Goal: Task Accomplishment & Management: Manage account settings

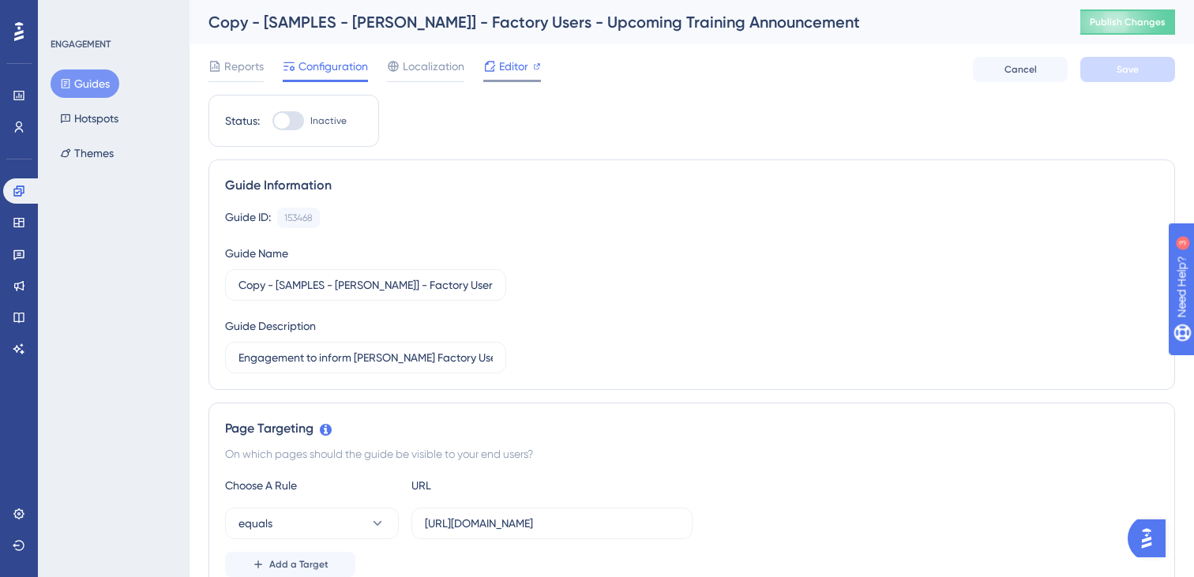
click at [524, 69] on span "Editor" at bounding box center [513, 66] width 29 height 19
click at [282, 121] on div at bounding box center [282, 121] width 16 height 16
click at [272, 121] on input "Inactive" at bounding box center [272, 121] width 1 height 1
checkbox input "true"
click at [276, 286] on input "Copy - [SAMPLES - [PERSON_NAME]] - Factory Users - Upcoming Training Announceme…" at bounding box center [365, 284] width 254 height 17
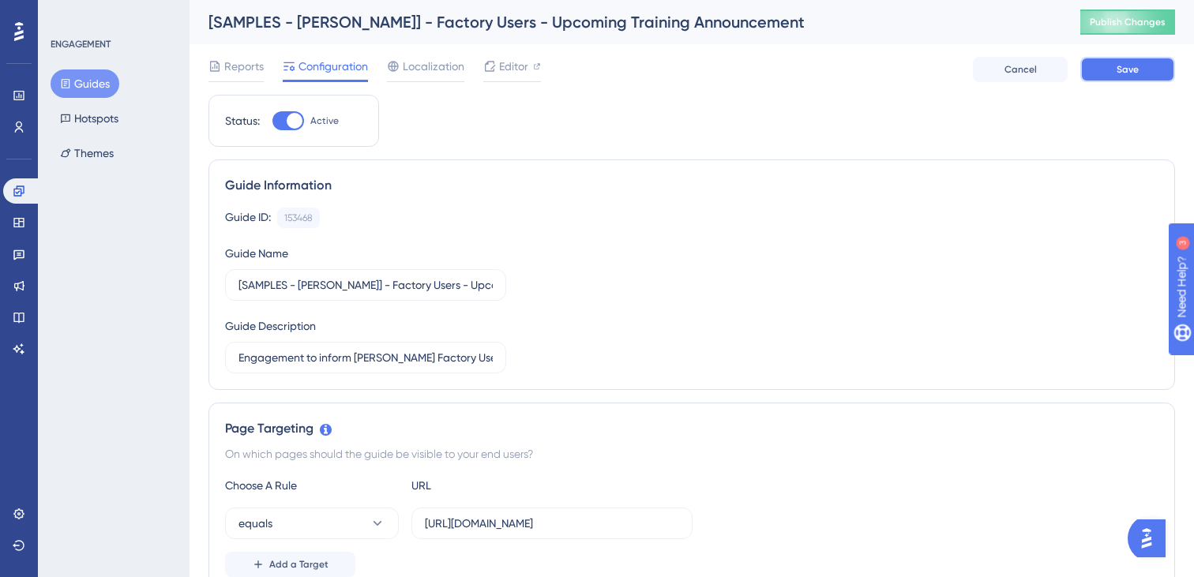
click at [1119, 69] on span "Save" at bounding box center [1128, 69] width 22 height 13
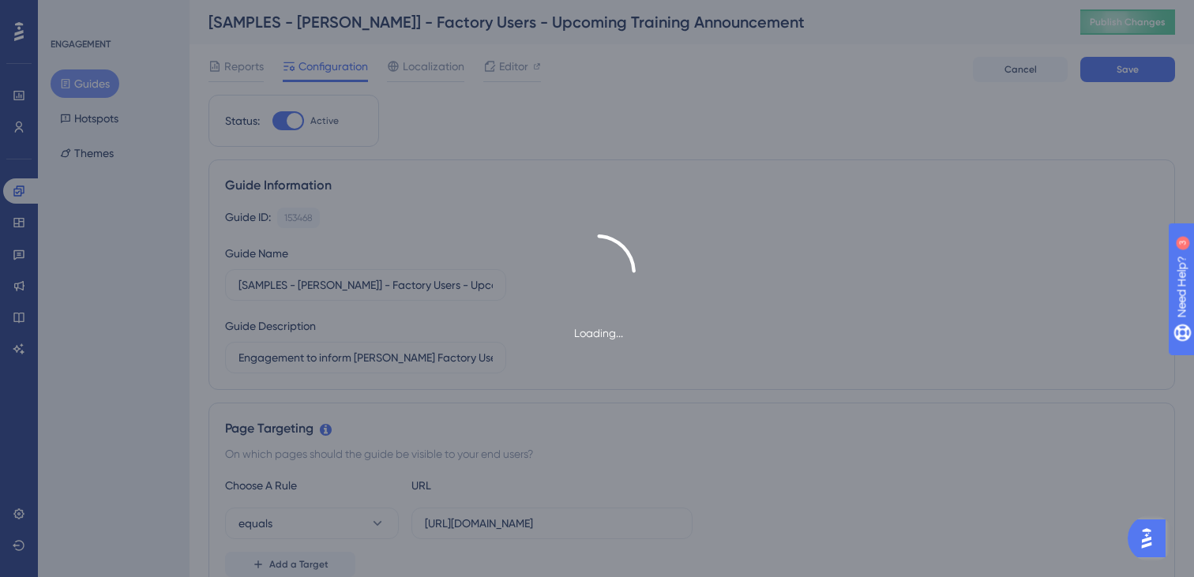
type input "[SAMPLES - Vineyard Vines] - Factory Users - Upcoming Training Announcement-1"
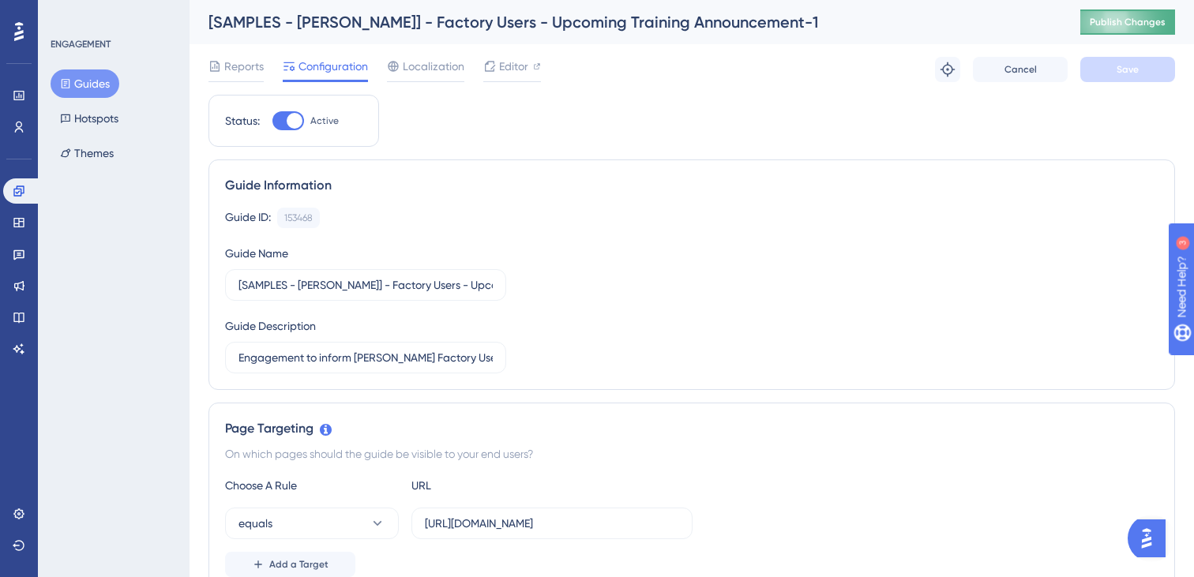
click at [1127, 24] on span "Publish Changes" at bounding box center [1128, 22] width 76 height 13
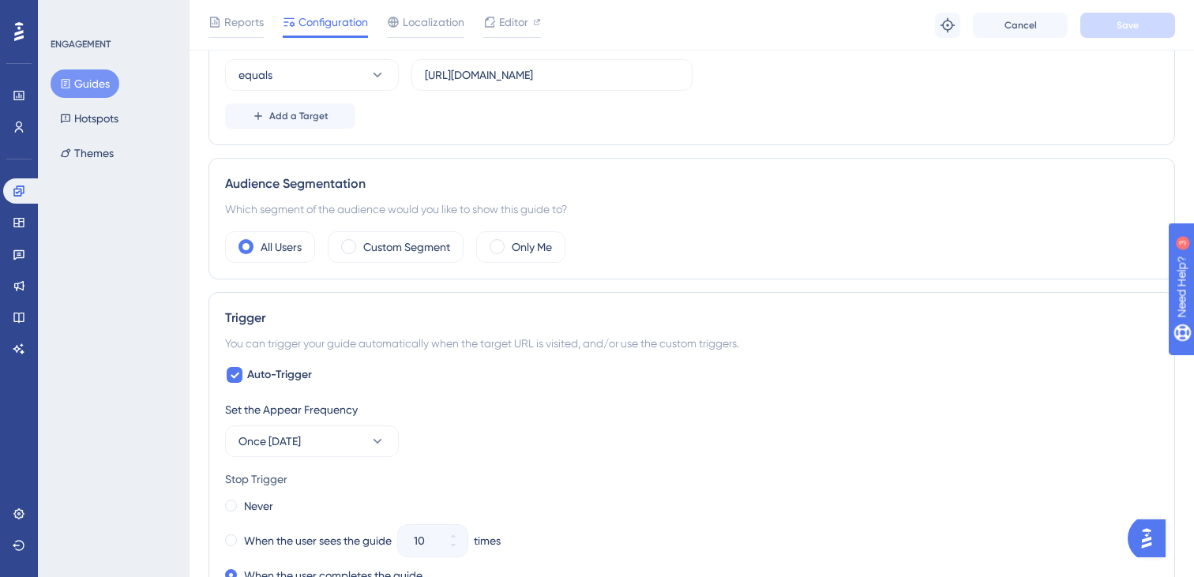
scroll to position [380, 0]
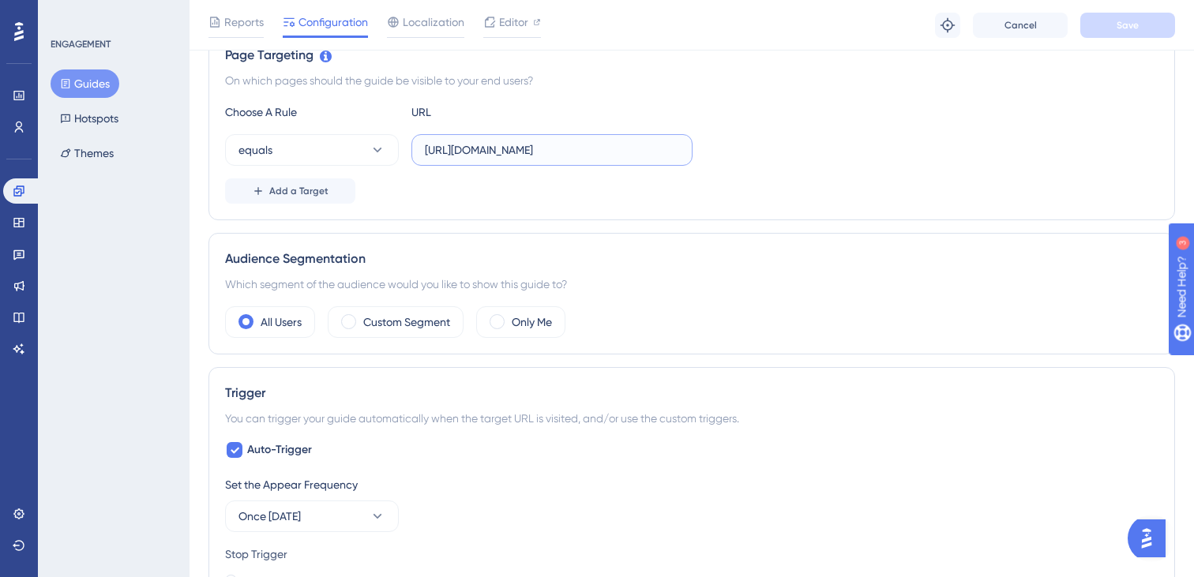
click at [542, 152] on input "https://vineyardvines.launchmetrics.com/internal/item_manager.php?first_access" at bounding box center [552, 149] width 254 height 17
click at [769, 195] on div "Add a Target" at bounding box center [691, 190] width 933 height 25
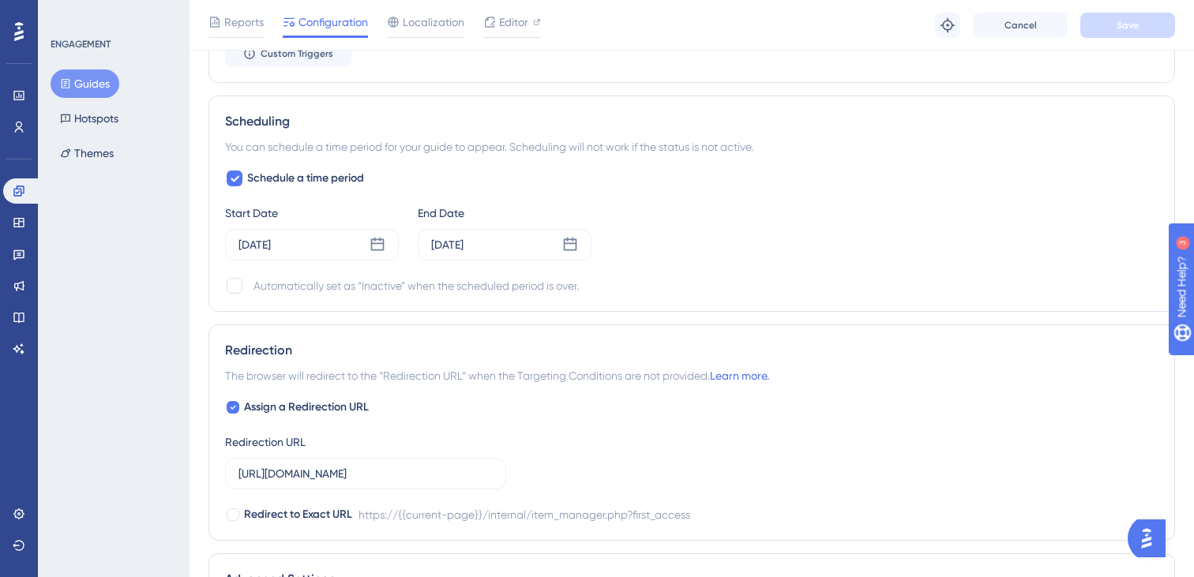
scroll to position [1125, 0]
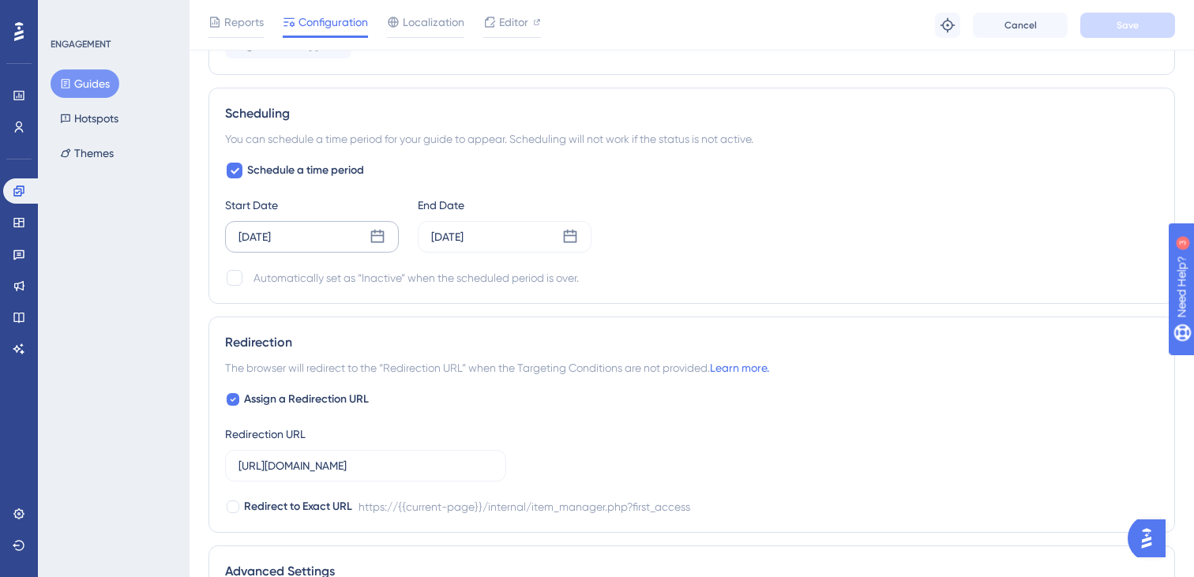
click at [309, 231] on div "Mar 04 2025" at bounding box center [312, 237] width 174 height 32
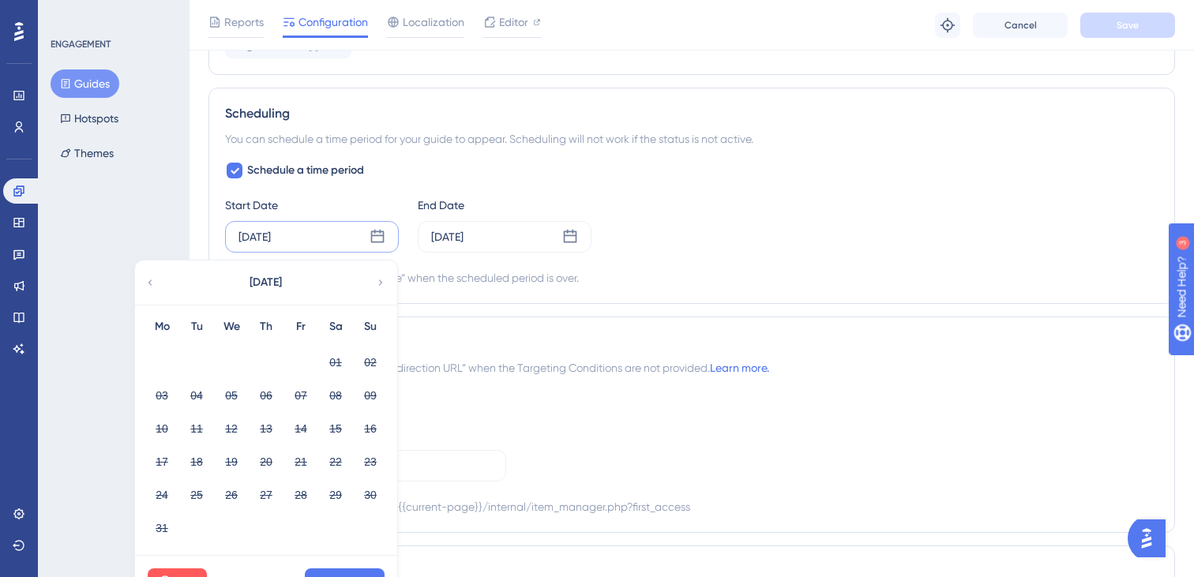
click at [374, 281] on div "March 2025" at bounding box center [265, 283] width 261 height 44
click at [562, 240] on icon at bounding box center [570, 237] width 16 height 16
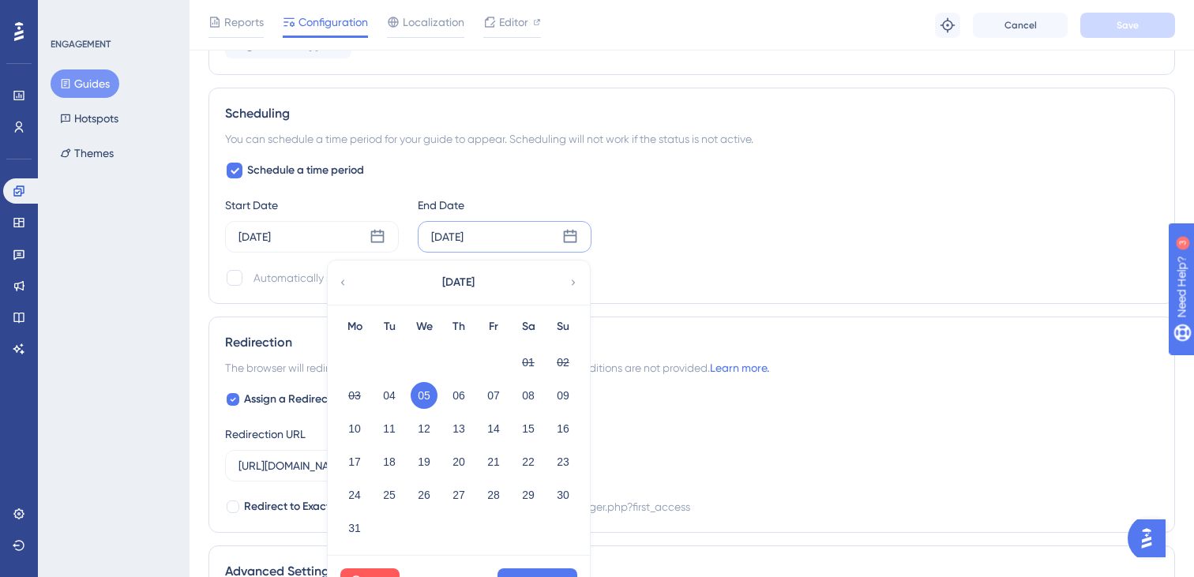
click at [573, 291] on div "March 2025" at bounding box center [458, 283] width 261 height 44
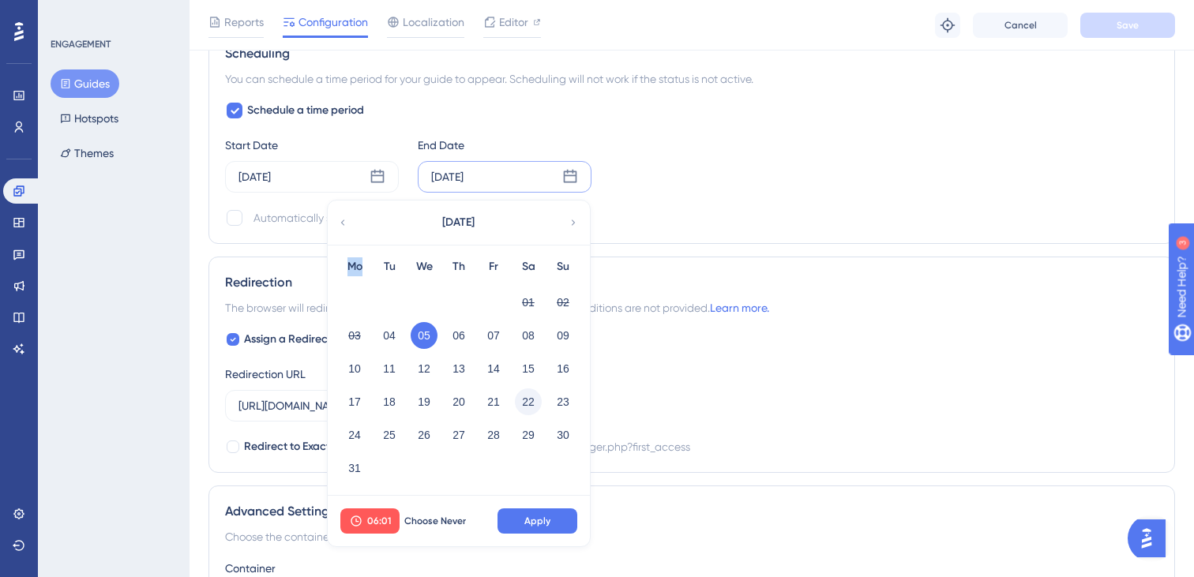
scroll to position [1188, 0]
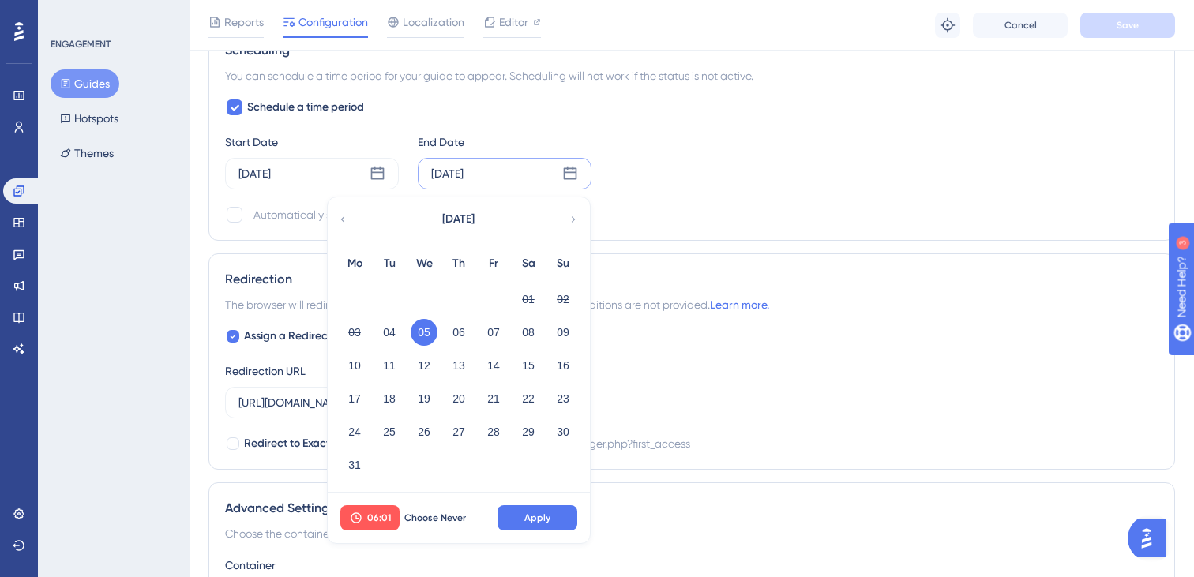
click at [574, 224] on icon at bounding box center [573, 219] width 11 height 14
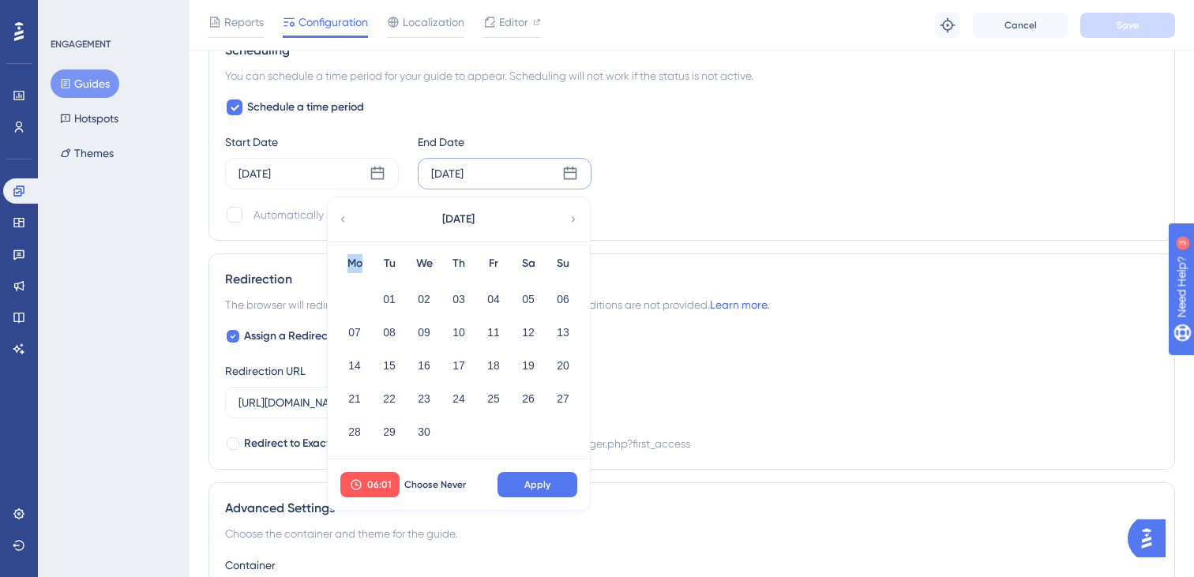
click at [574, 224] on icon at bounding box center [573, 219] width 11 height 14
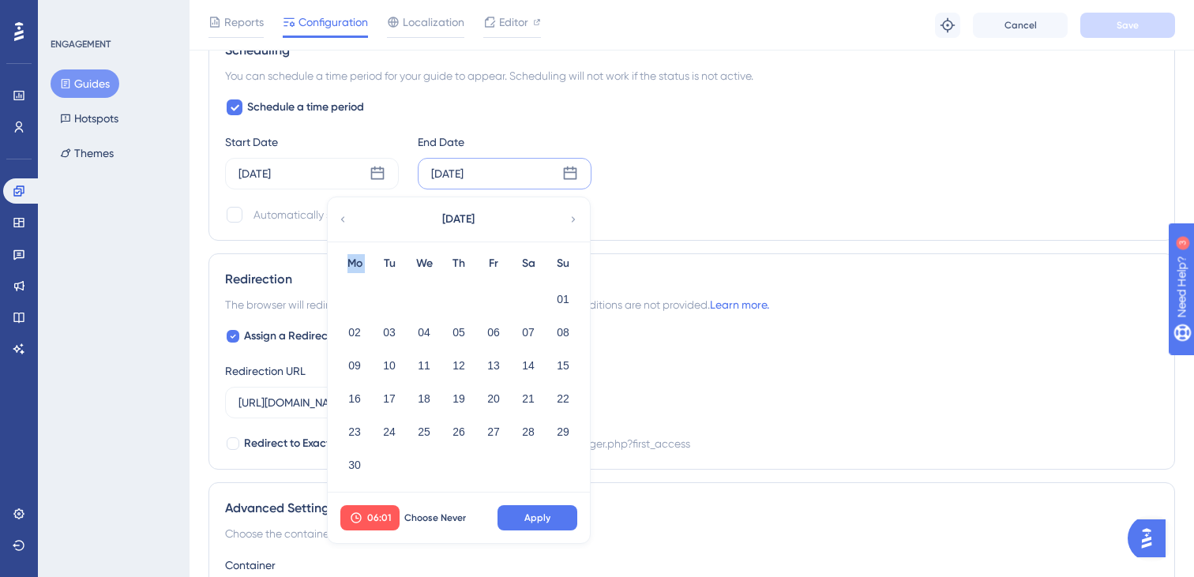
click at [574, 224] on icon at bounding box center [573, 219] width 11 height 14
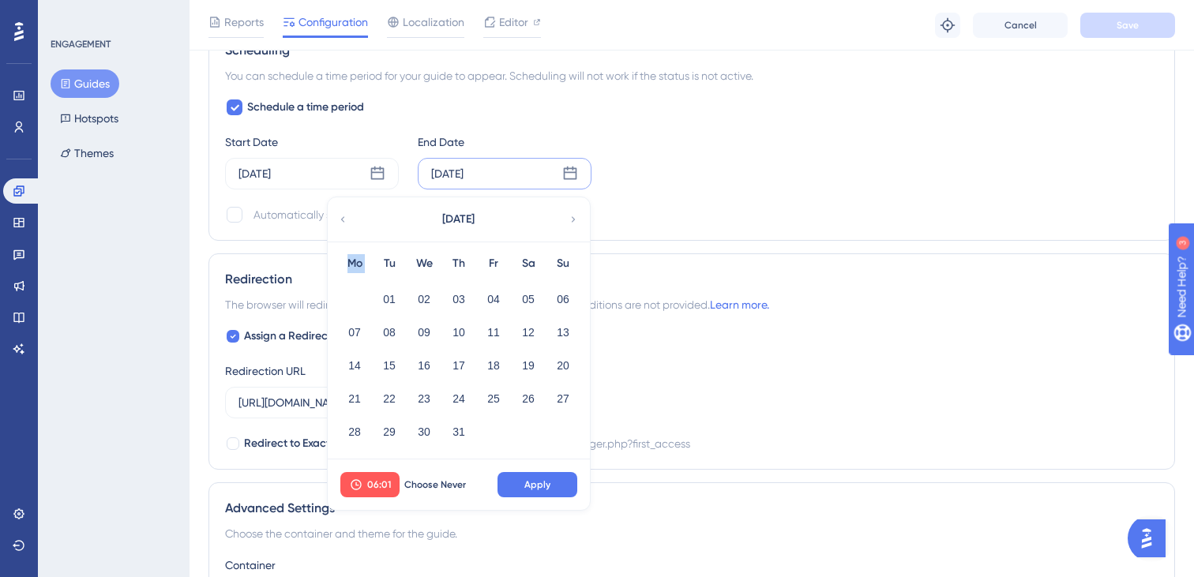
click at [574, 224] on icon at bounding box center [573, 219] width 11 height 14
click at [351, 224] on div "November 2025" at bounding box center [458, 219] width 261 height 44
click at [335, 220] on div "November 2025" at bounding box center [458, 219] width 261 height 44
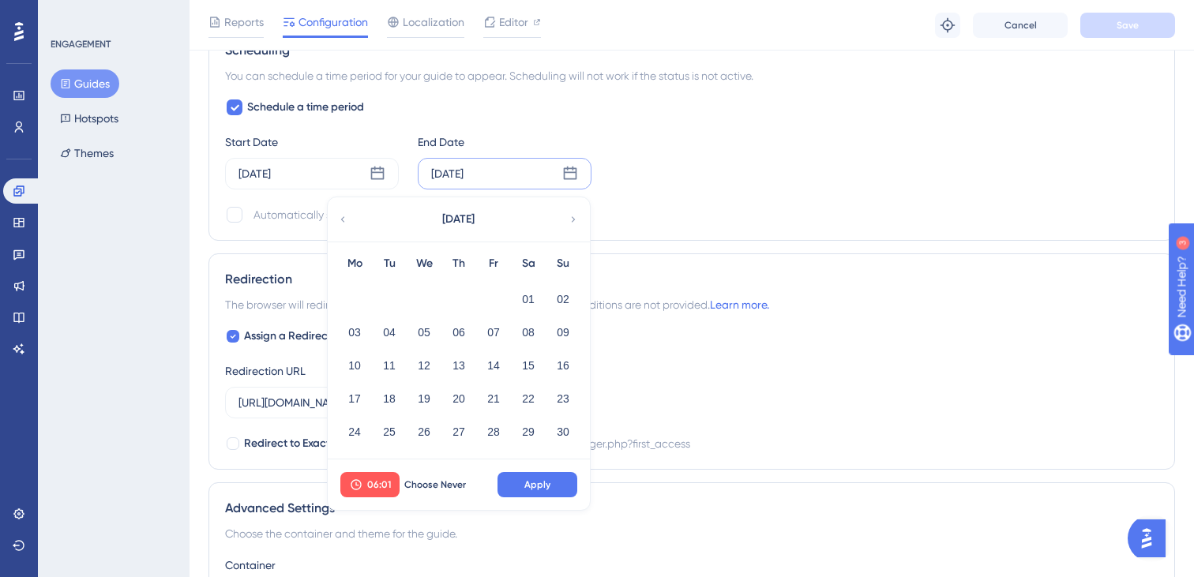
click at [343, 220] on icon at bounding box center [342, 219] width 11 height 14
click at [494, 363] on button "17" at bounding box center [493, 365] width 27 height 27
click at [535, 484] on span "Apply" at bounding box center [537, 485] width 26 height 13
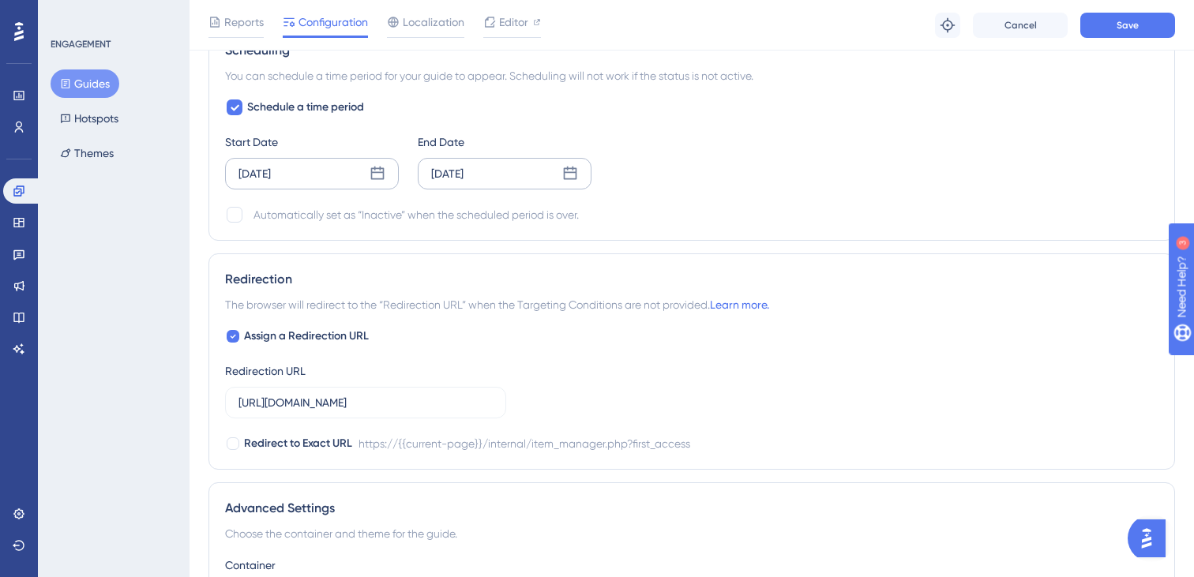
click at [366, 174] on div "Mar 04 2025" at bounding box center [312, 174] width 174 height 32
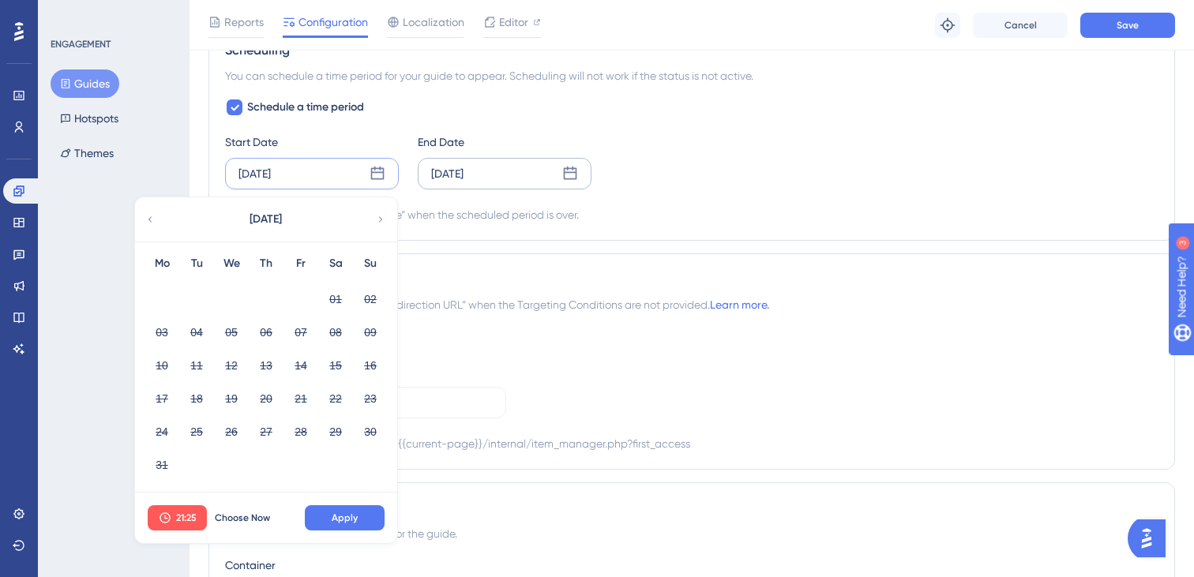
click at [376, 231] on div "March 2025" at bounding box center [265, 219] width 261 height 44
click at [377, 223] on icon at bounding box center [380, 219] width 11 height 14
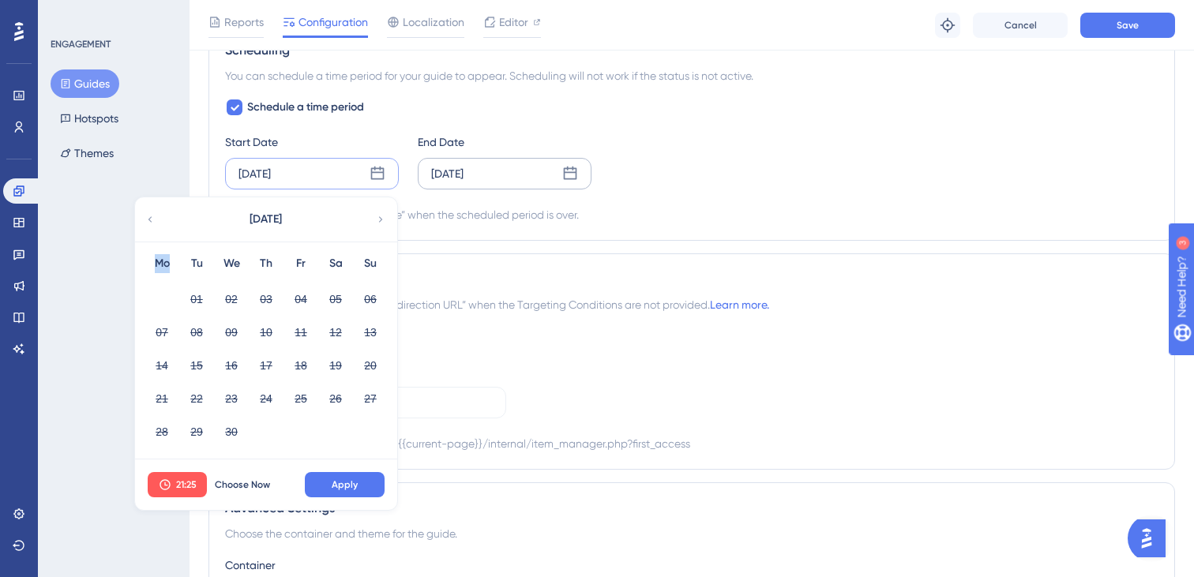
click at [377, 223] on icon at bounding box center [380, 219] width 11 height 14
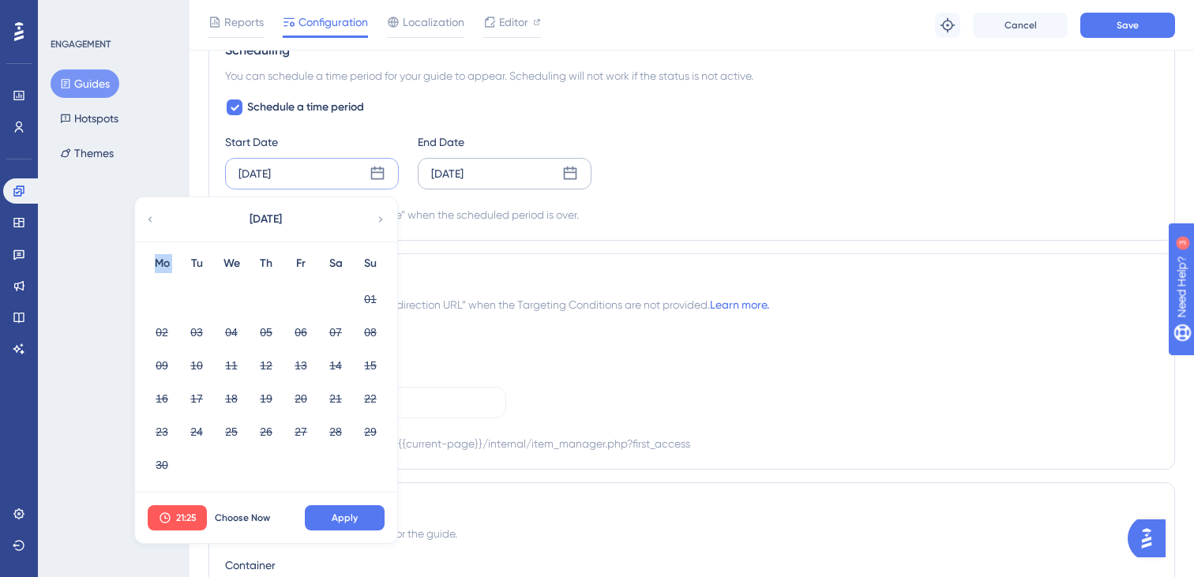
click at [377, 223] on icon at bounding box center [380, 219] width 11 height 14
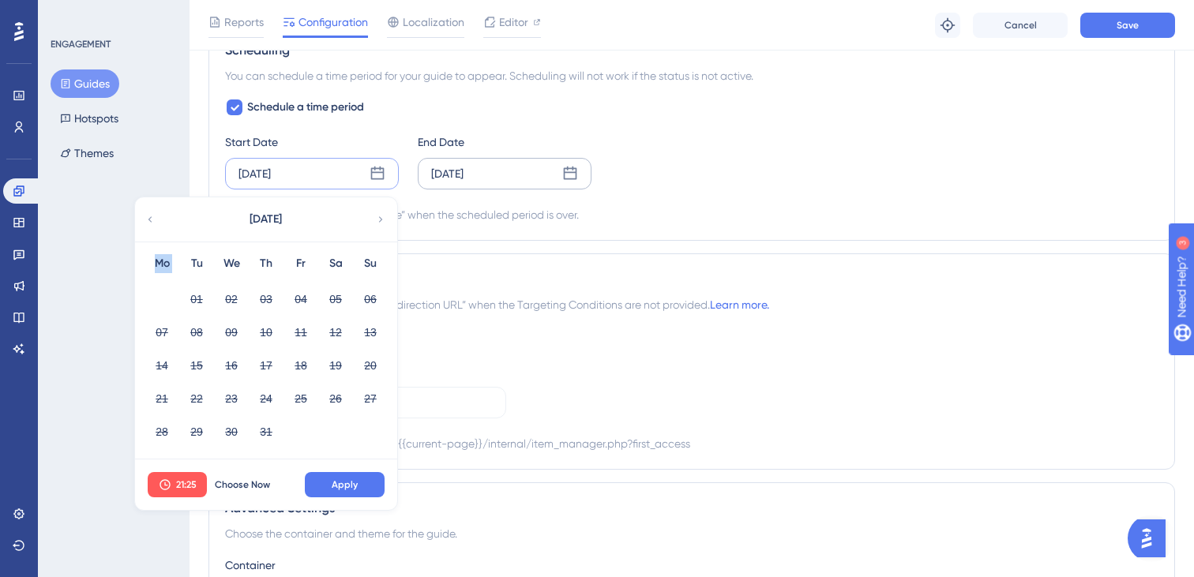
click at [377, 223] on icon at bounding box center [380, 219] width 11 height 14
click at [158, 213] on div "November 2025" at bounding box center [265, 219] width 261 height 44
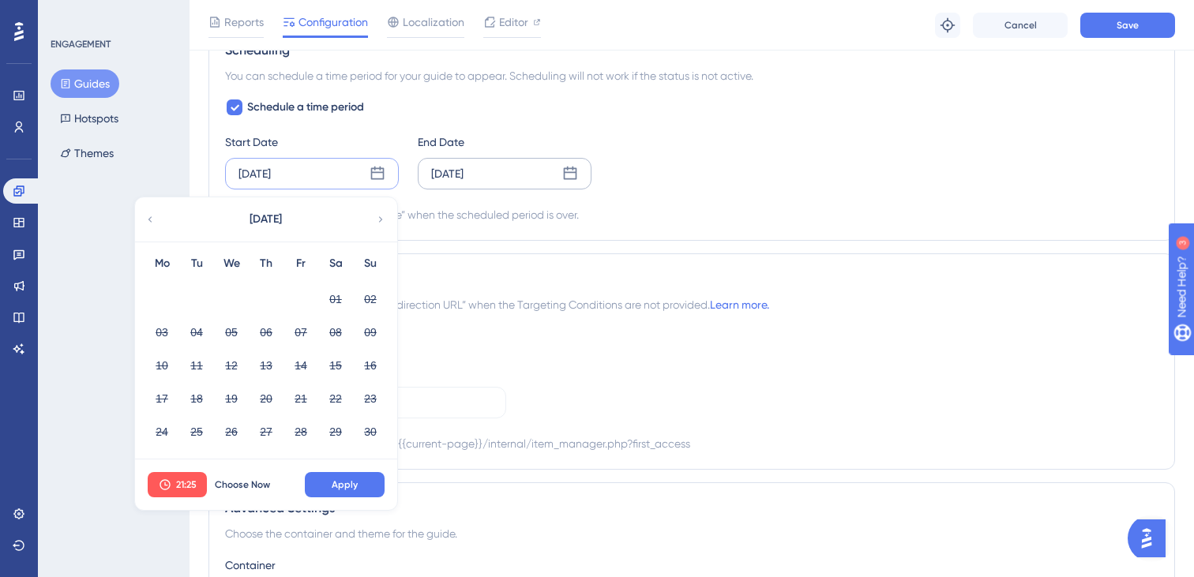
click at [157, 219] on div "November 2025" at bounding box center [265, 219] width 261 height 44
click at [150, 219] on icon at bounding box center [150, 219] width 11 height 14
click at [163, 331] on button "06" at bounding box center [161, 332] width 27 height 27
click at [359, 485] on button "Apply" at bounding box center [345, 484] width 80 height 25
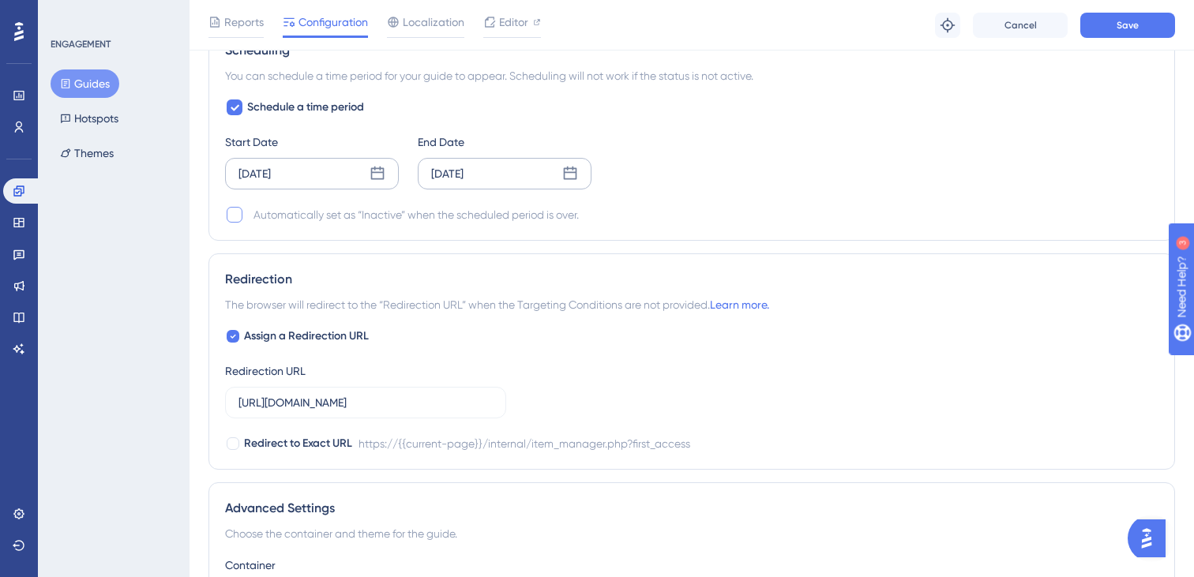
click at [238, 215] on div at bounding box center [235, 215] width 16 height 16
checkbox input "true"
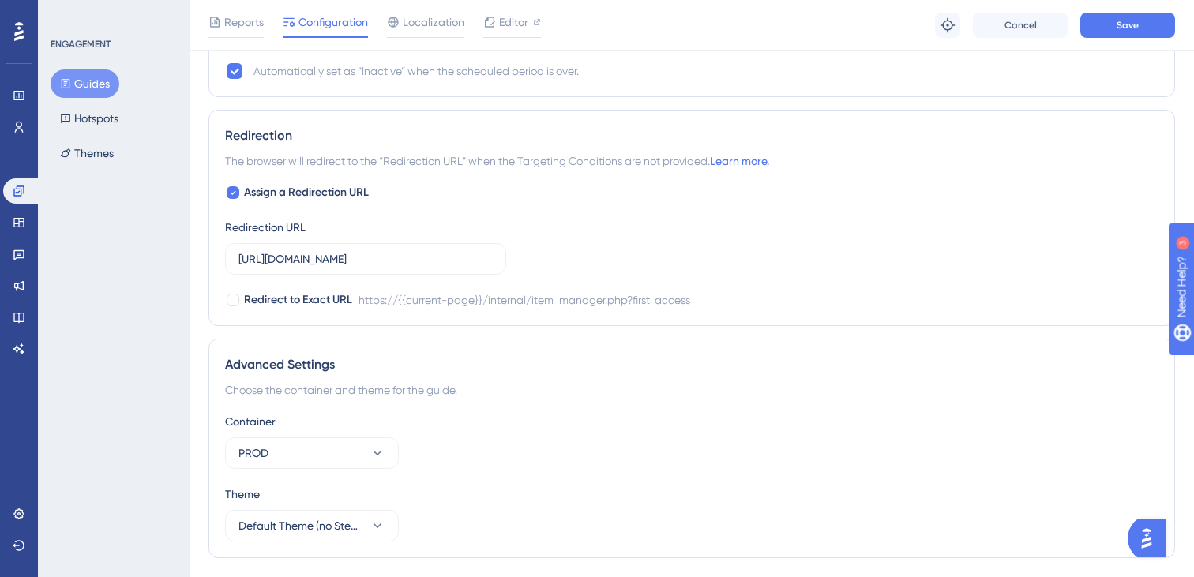
scroll to position [1311, 0]
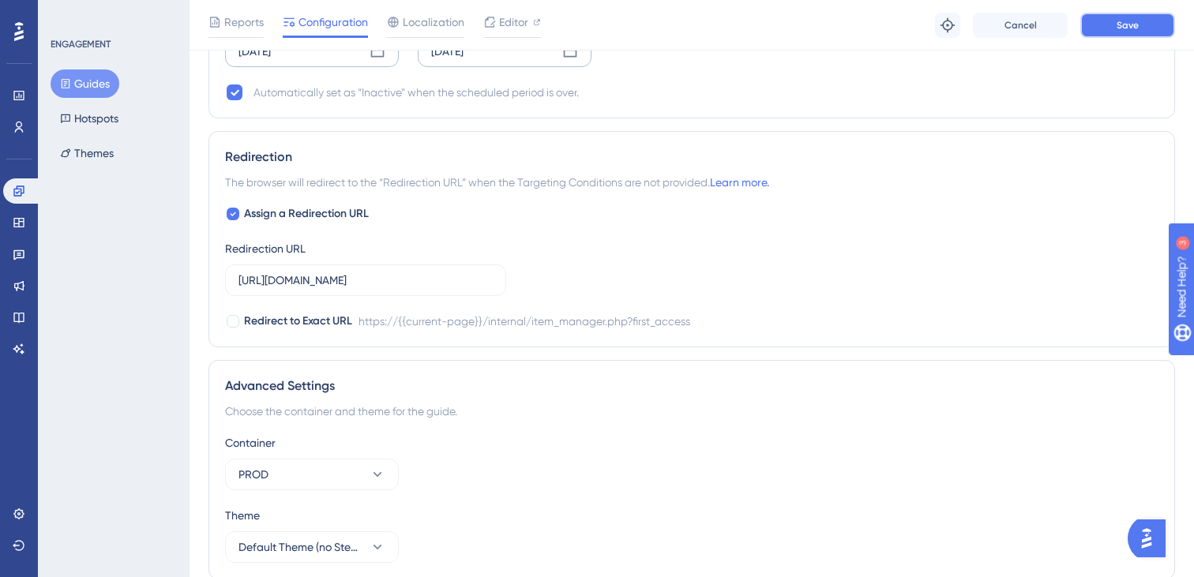
click at [1134, 32] on button "Save" at bounding box center [1127, 25] width 95 height 25
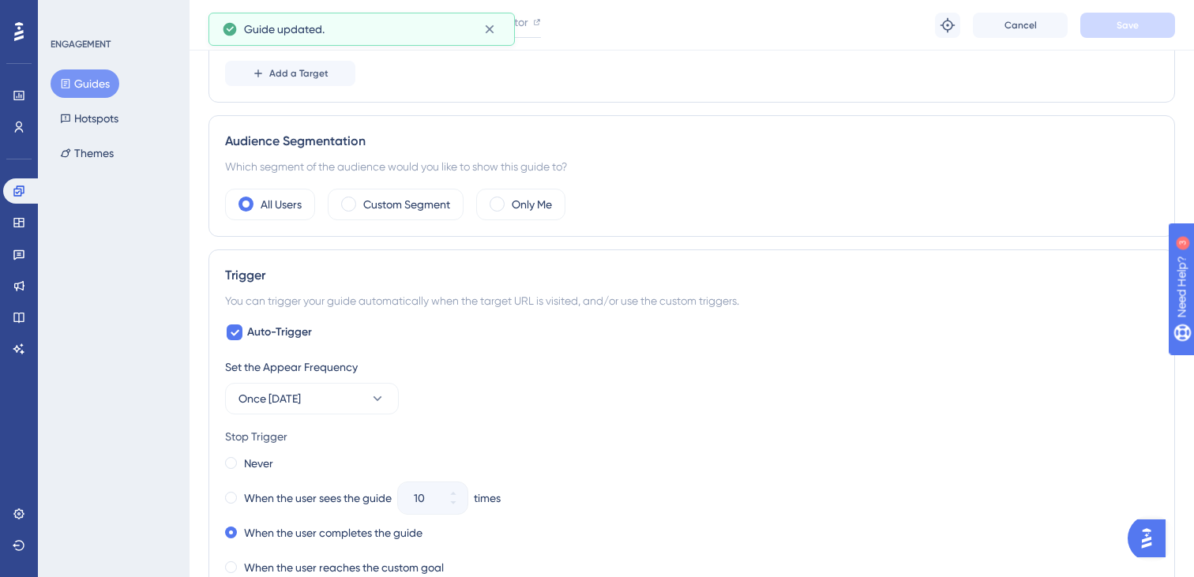
scroll to position [0, 0]
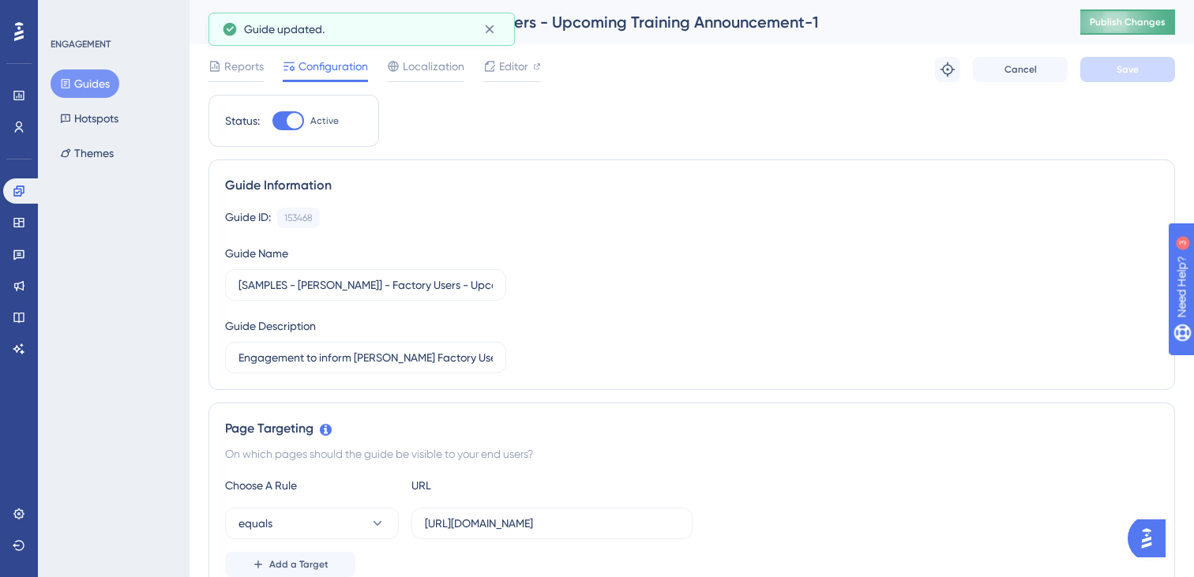
click at [1149, 21] on span "Publish Changes" at bounding box center [1128, 22] width 76 height 13
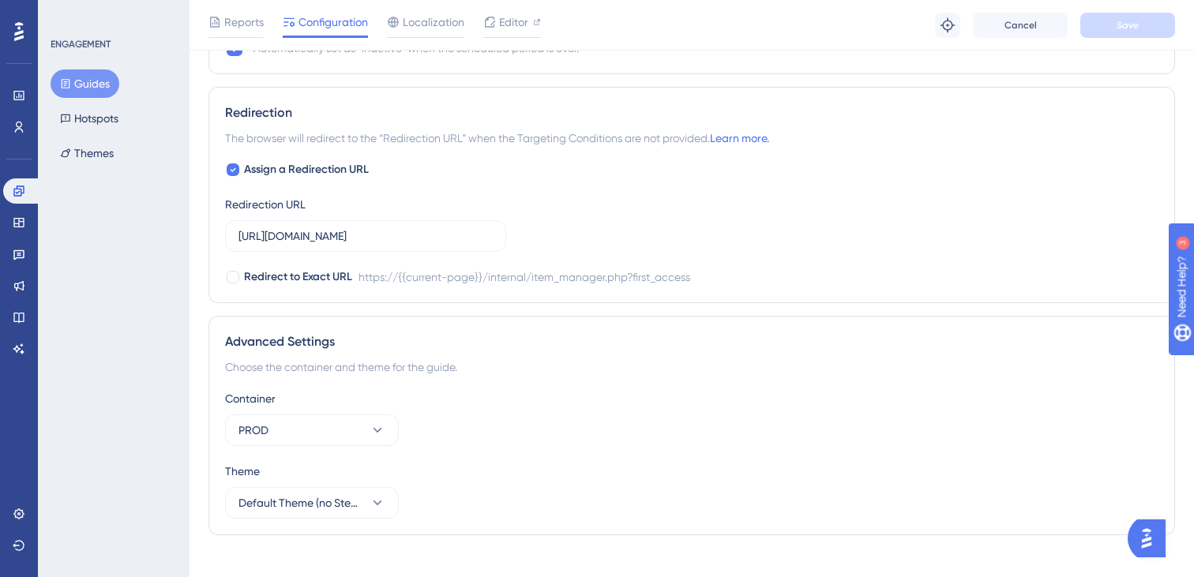
scroll to position [1345, 0]
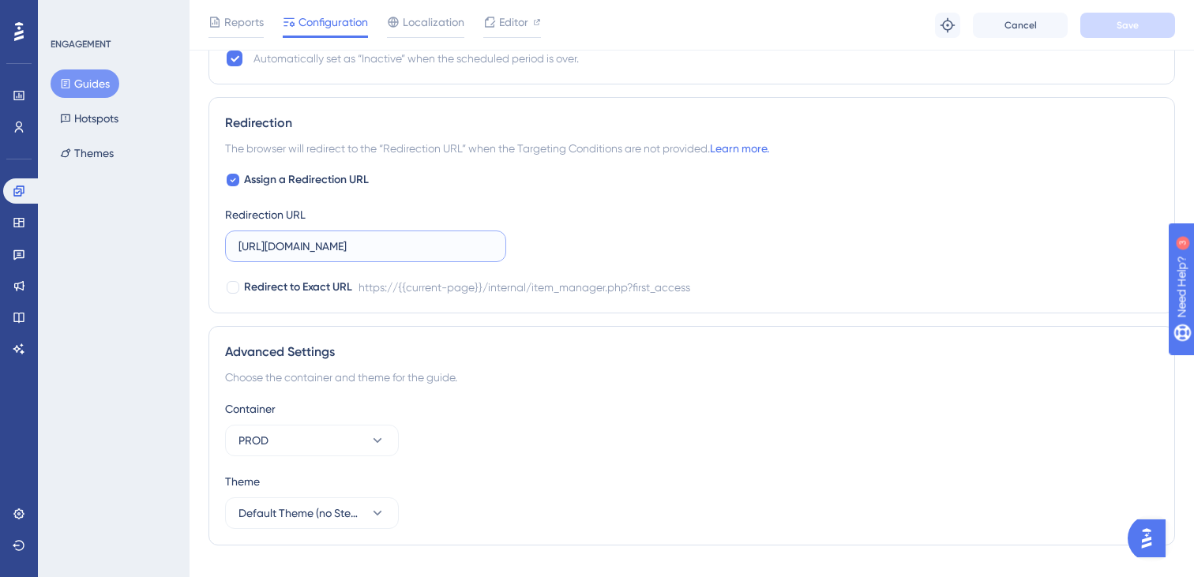
click at [447, 249] on input "https://vineyardvines.launchmetrics.com/internal/item_manager.php?first_access" at bounding box center [365, 246] width 254 height 17
click at [652, 196] on div "Assign a Redirection URL Redirection URL https://vineyardvines.launchmetrics.co…" at bounding box center [691, 234] width 933 height 126
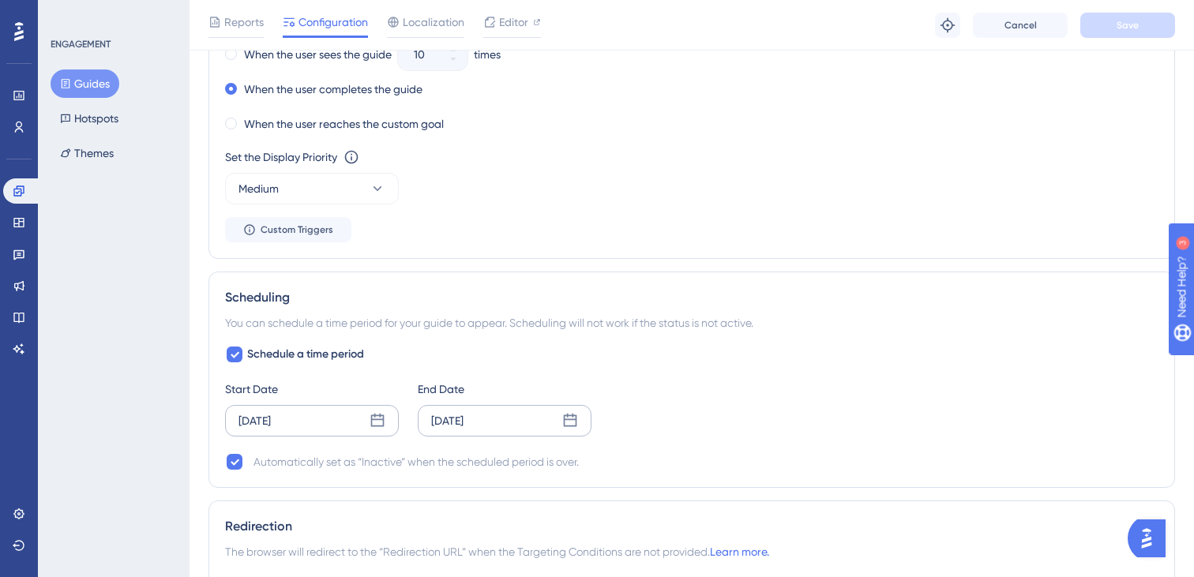
scroll to position [960, 0]
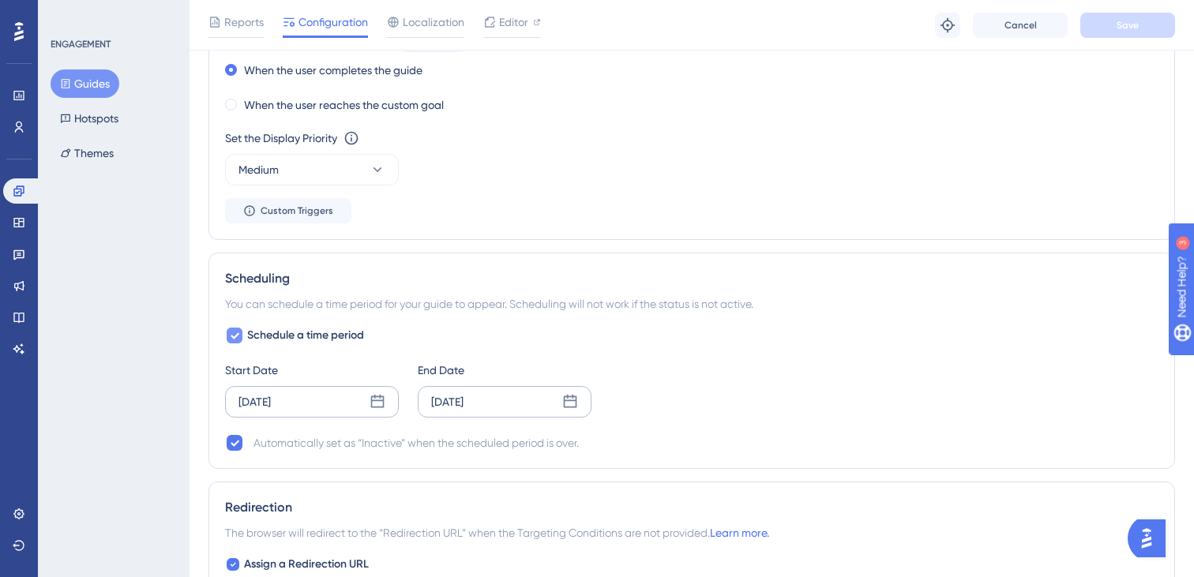
click at [240, 328] on div at bounding box center [234, 335] width 19 height 19
checkbox input "false"
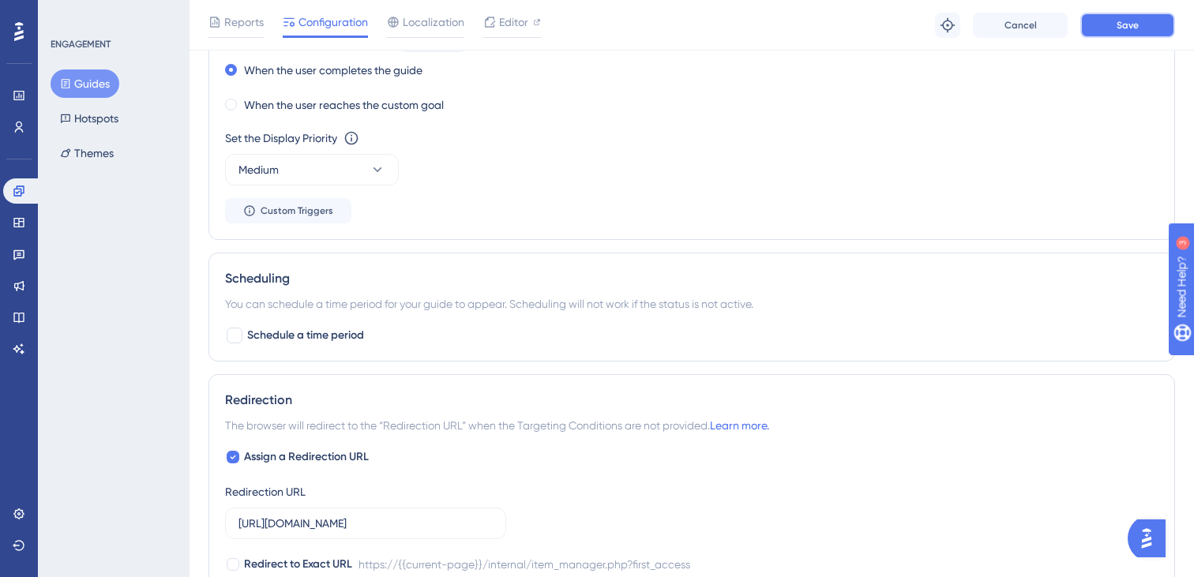
click at [1141, 36] on button "Save" at bounding box center [1127, 25] width 95 height 25
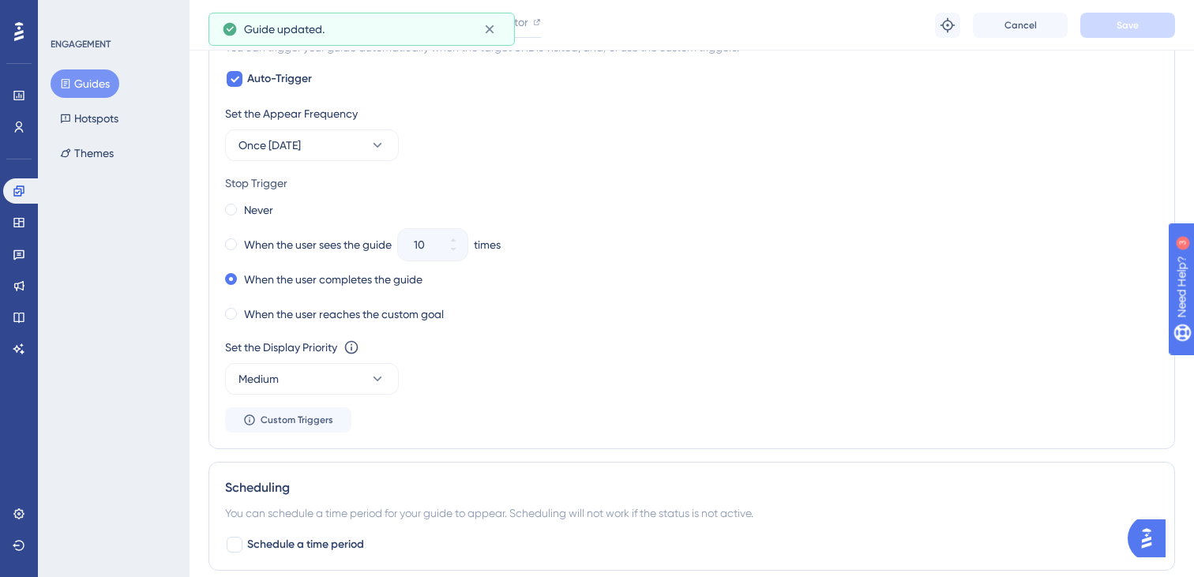
scroll to position [0, 0]
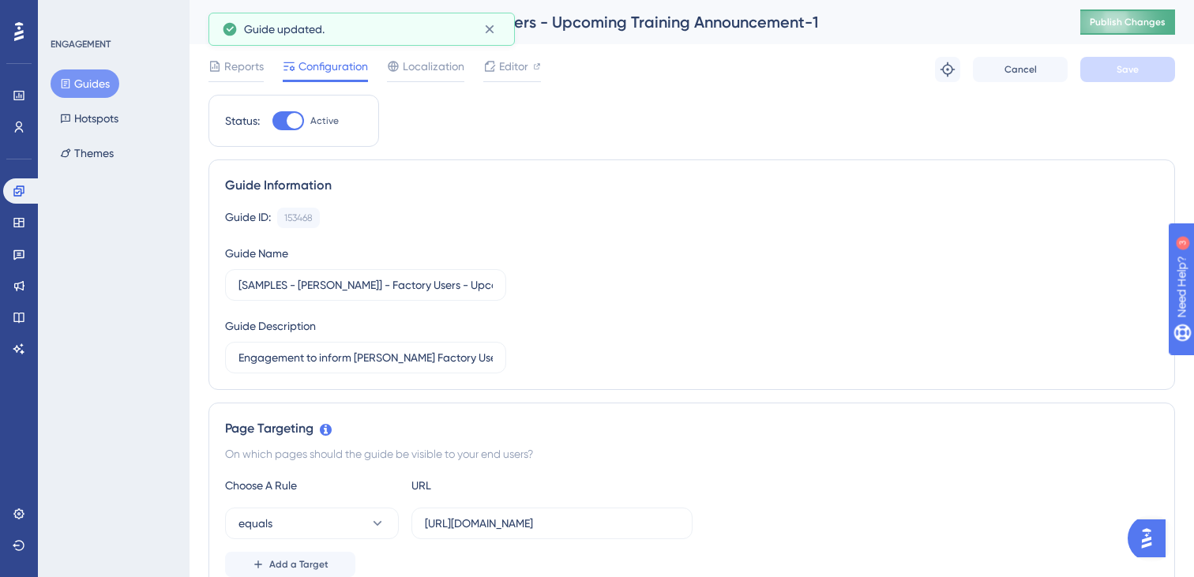
click at [1134, 17] on span "Publish Changes" at bounding box center [1128, 22] width 76 height 13
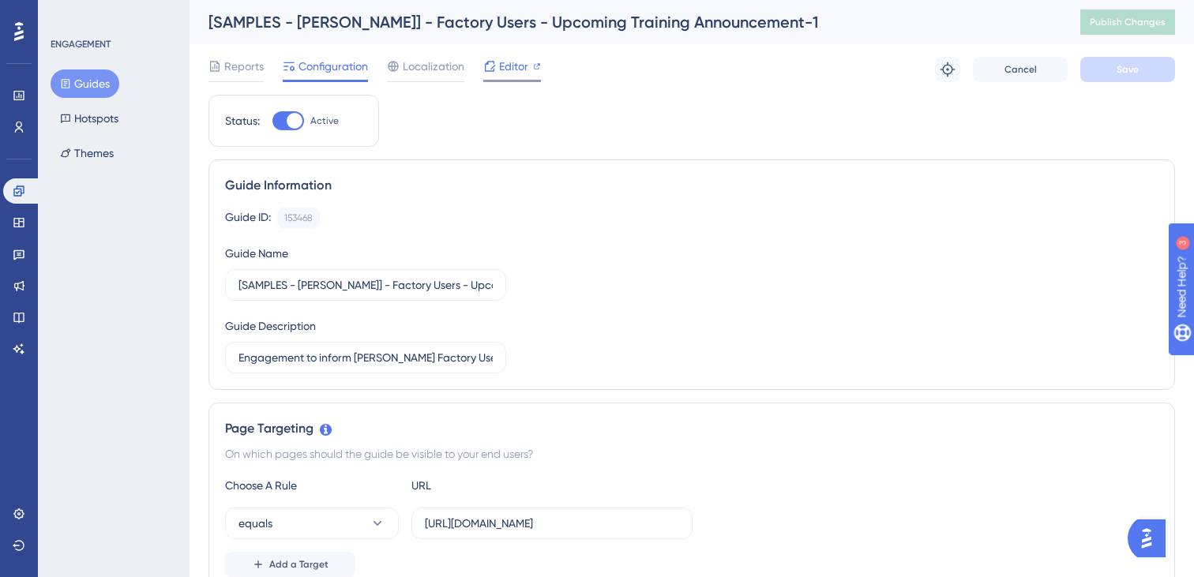
click at [535, 71] on div at bounding box center [537, 66] width 8 height 19
click at [522, 66] on span "Editor" at bounding box center [513, 66] width 29 height 19
click at [284, 114] on div at bounding box center [288, 120] width 32 height 19
click at [272, 121] on input "Active" at bounding box center [272, 121] width 1 height 1
click at [1120, 66] on span "Save" at bounding box center [1128, 69] width 22 height 13
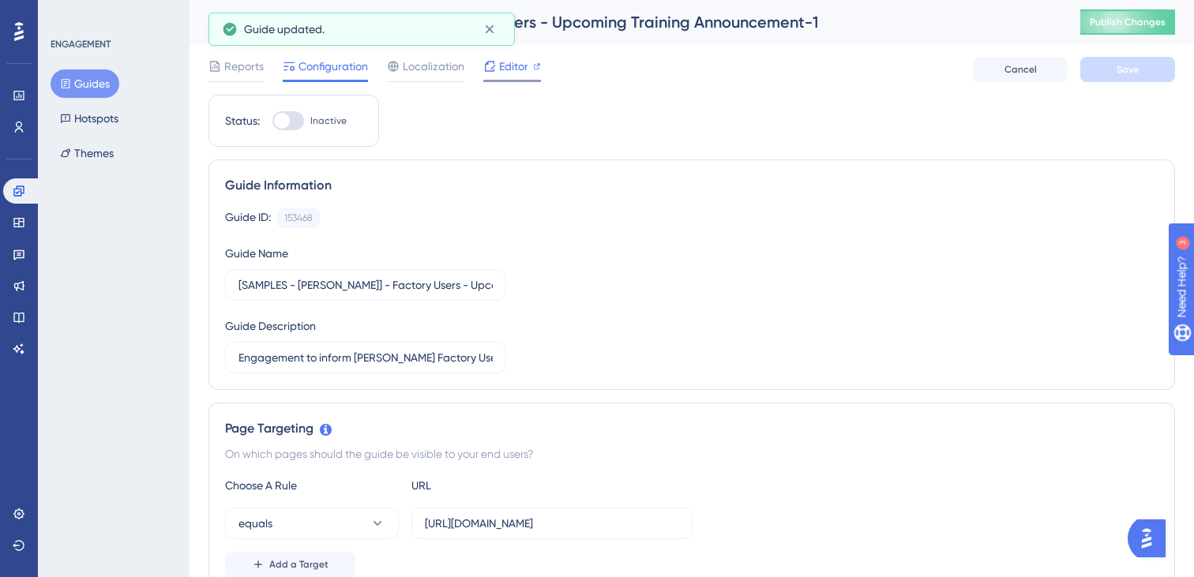
click at [507, 70] on span "Editor" at bounding box center [513, 66] width 29 height 19
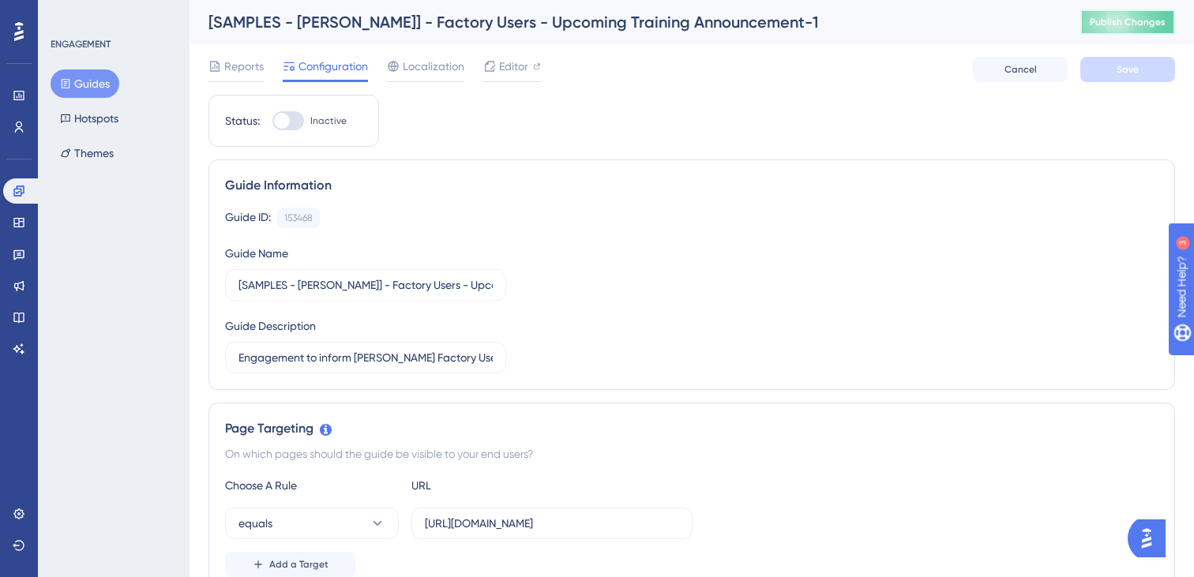
click at [1136, 16] on span "Publish Changes" at bounding box center [1128, 22] width 76 height 13
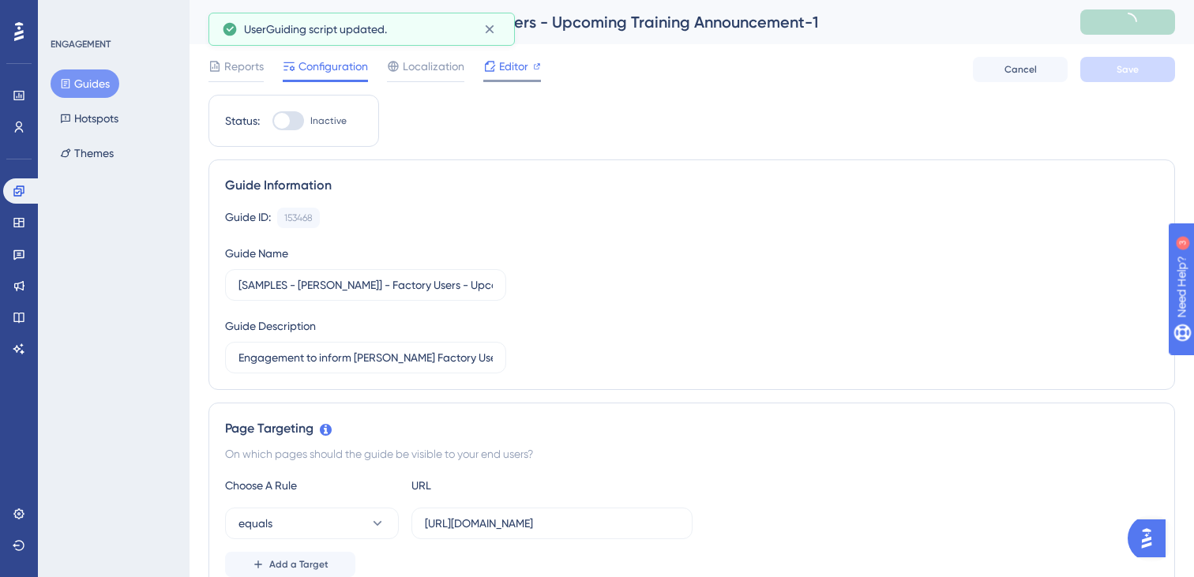
click at [521, 66] on span "Editor" at bounding box center [513, 66] width 29 height 19
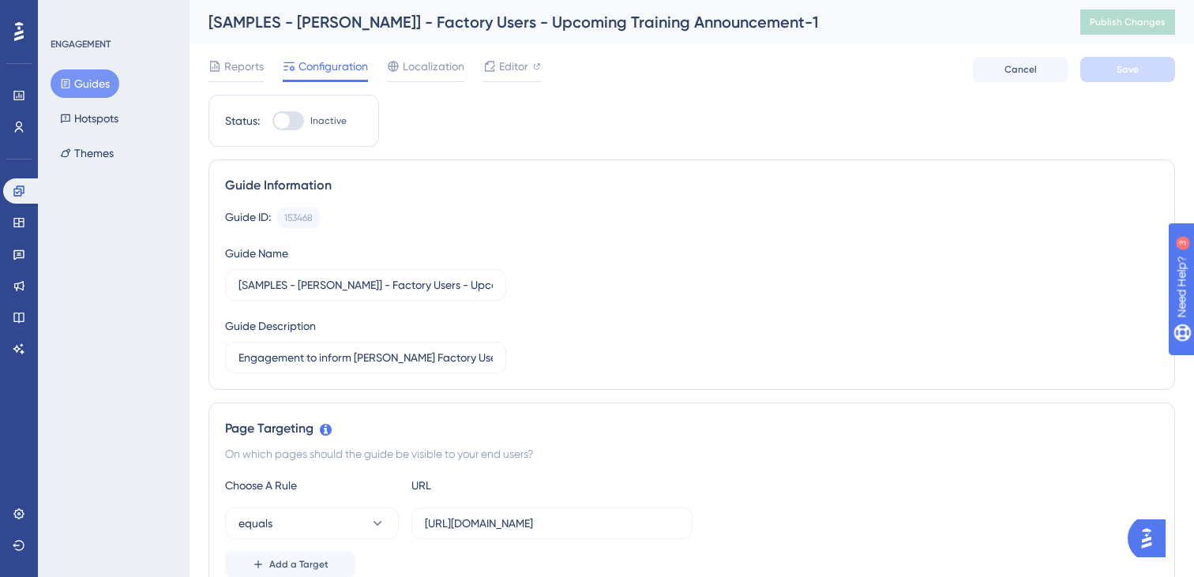
click at [288, 124] on div at bounding box center [282, 121] width 16 height 16
click at [272, 122] on input "Inactive" at bounding box center [272, 121] width 1 height 1
checkbox input "true"
click at [1128, 75] on span "Save" at bounding box center [1128, 69] width 22 height 13
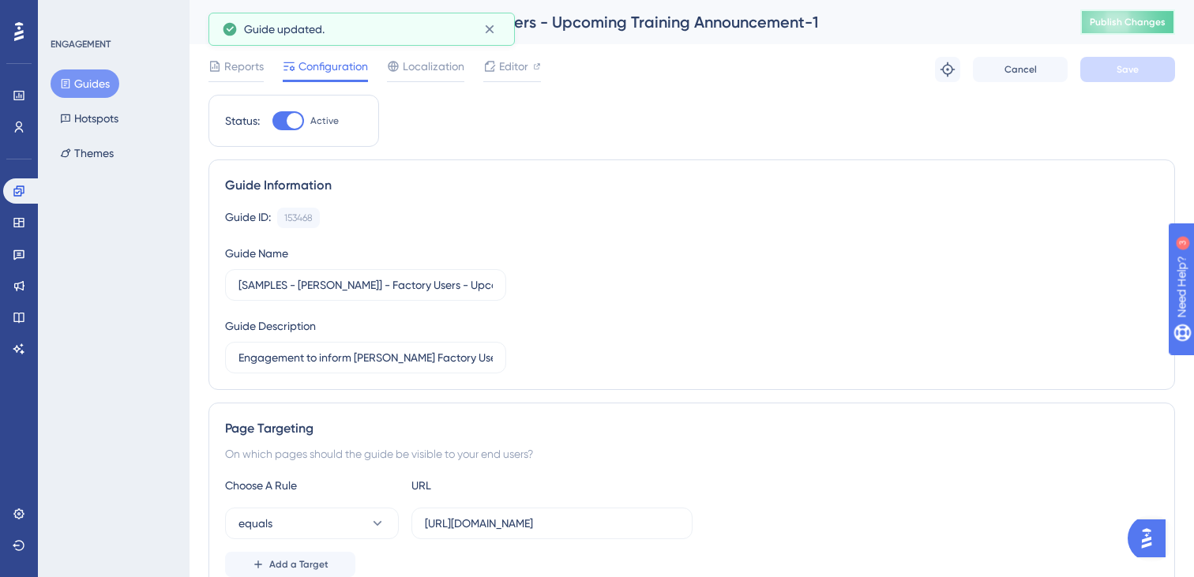
click at [1126, 14] on button "Publish Changes" at bounding box center [1127, 21] width 95 height 25
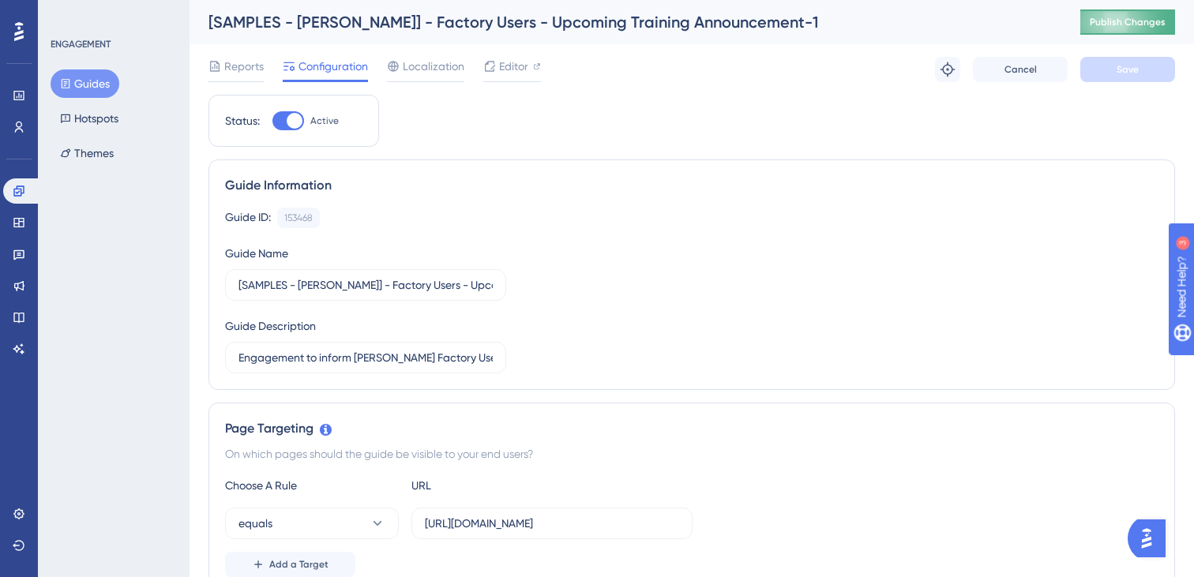
click at [1143, 28] on button "Publish Changes" at bounding box center [1127, 21] width 95 height 25
click at [511, 63] on span "Editor" at bounding box center [513, 66] width 29 height 19
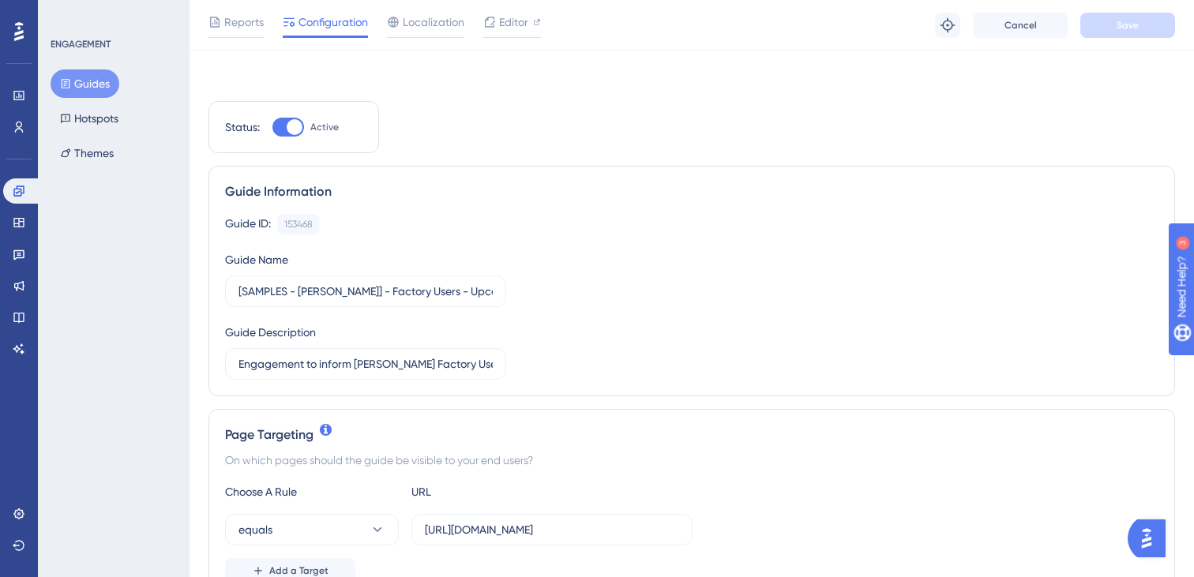
scroll to position [462, 0]
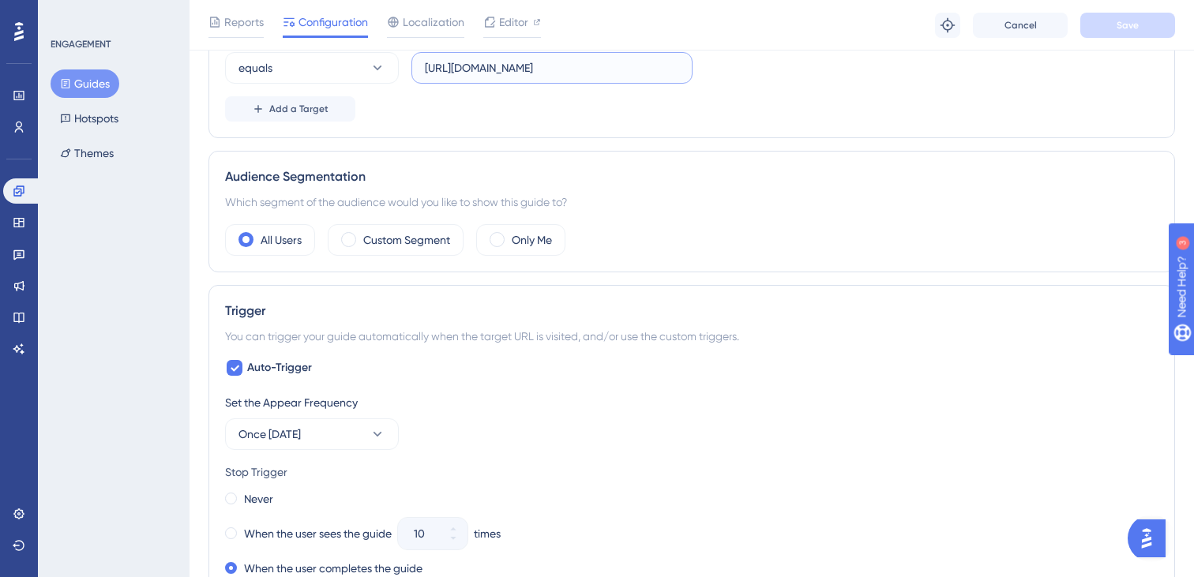
click at [644, 74] on input "https://vineyardvines.launchmetrics.com/internal/item_manager.php?first_access" at bounding box center [552, 67] width 254 height 17
click at [643, 64] on input "https://vineyardvines.launchmetrics.com/internal/item_manager.php?first_access" at bounding box center [552, 67] width 254 height 17
click at [788, 66] on div "equals https://vineyardvines.launchmetrics.com/internal/item_manager.php?first_…" at bounding box center [691, 68] width 933 height 32
